Goal: Find specific page/section: Find specific page/section

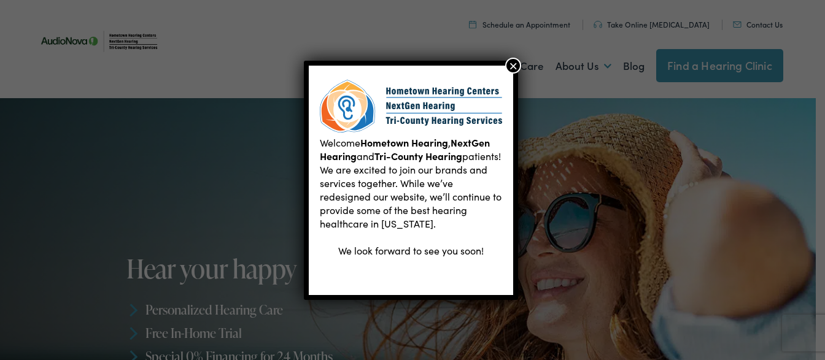
click at [516, 65] on button "×" at bounding box center [513, 66] width 16 height 16
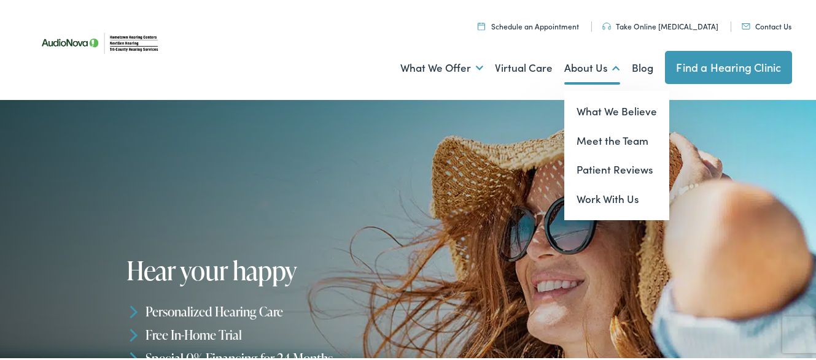
click at [571, 66] on link "About Us" at bounding box center [592, 66] width 56 height 45
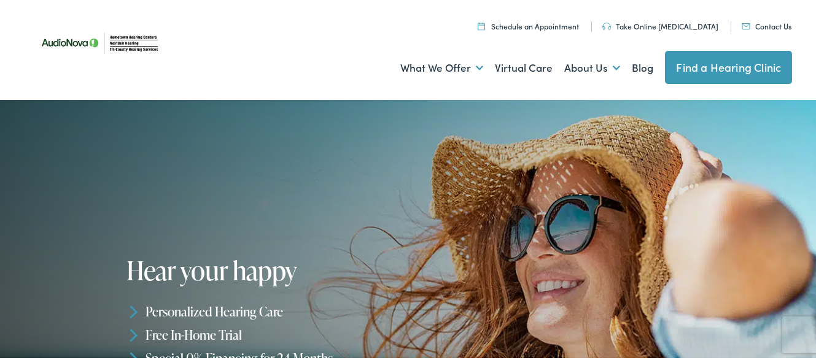
click at [679, 64] on link "Find a Hearing Clinic" at bounding box center [728, 65] width 127 height 33
click at [745, 25] on link "Contact Us" at bounding box center [766, 24] width 50 height 10
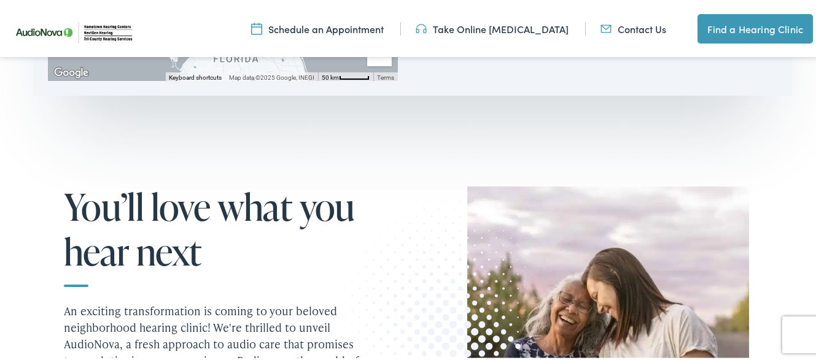
scroll to position [974, 0]
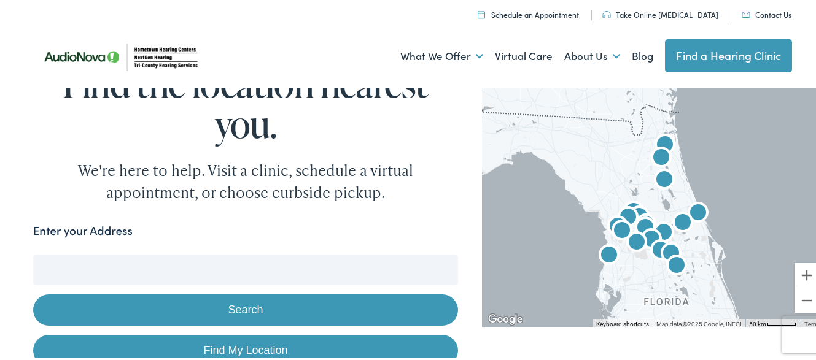
click at [133, 272] on input "Enter your Address" at bounding box center [245, 268] width 425 height 31
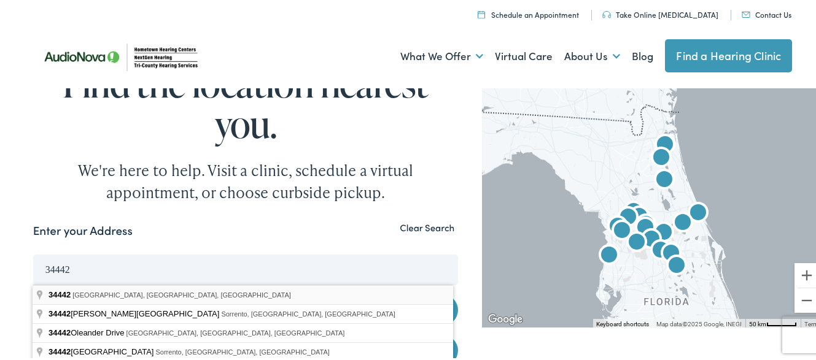
type input "[GEOGRAPHIC_DATA], [GEOGRAPHIC_DATA]"
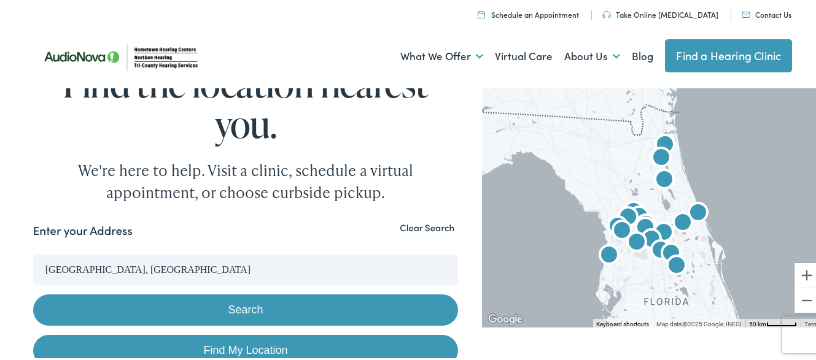
click at [259, 309] on button "Search" at bounding box center [245, 308] width 425 height 31
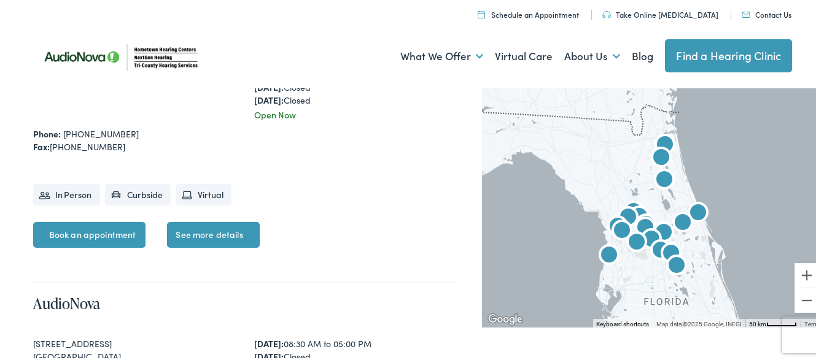
scroll to position [1717, 0]
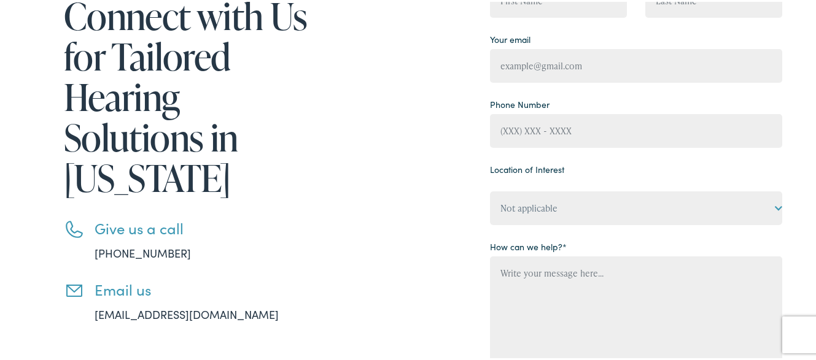
scroll to position [363, 0]
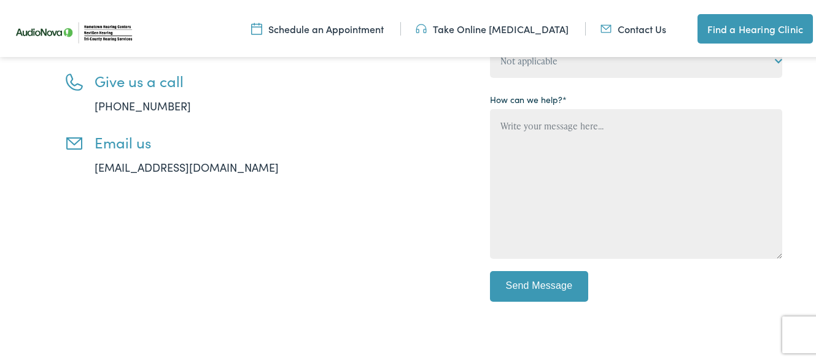
click at [145, 82] on h3 "Give us a call" at bounding box center [205, 80] width 221 height 18
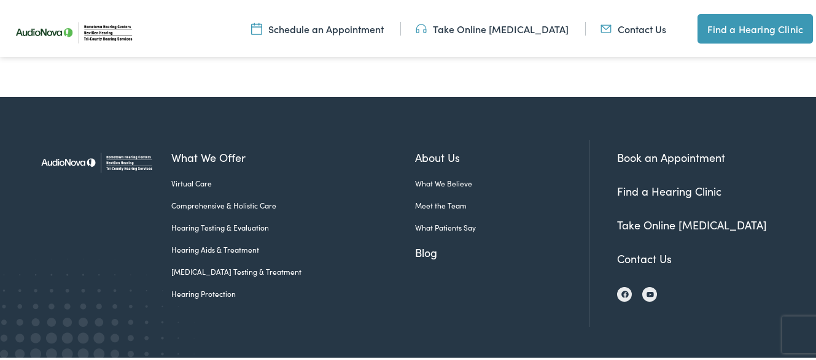
scroll to position [653, 0]
